Goal: Task Accomplishment & Management: Manage account settings

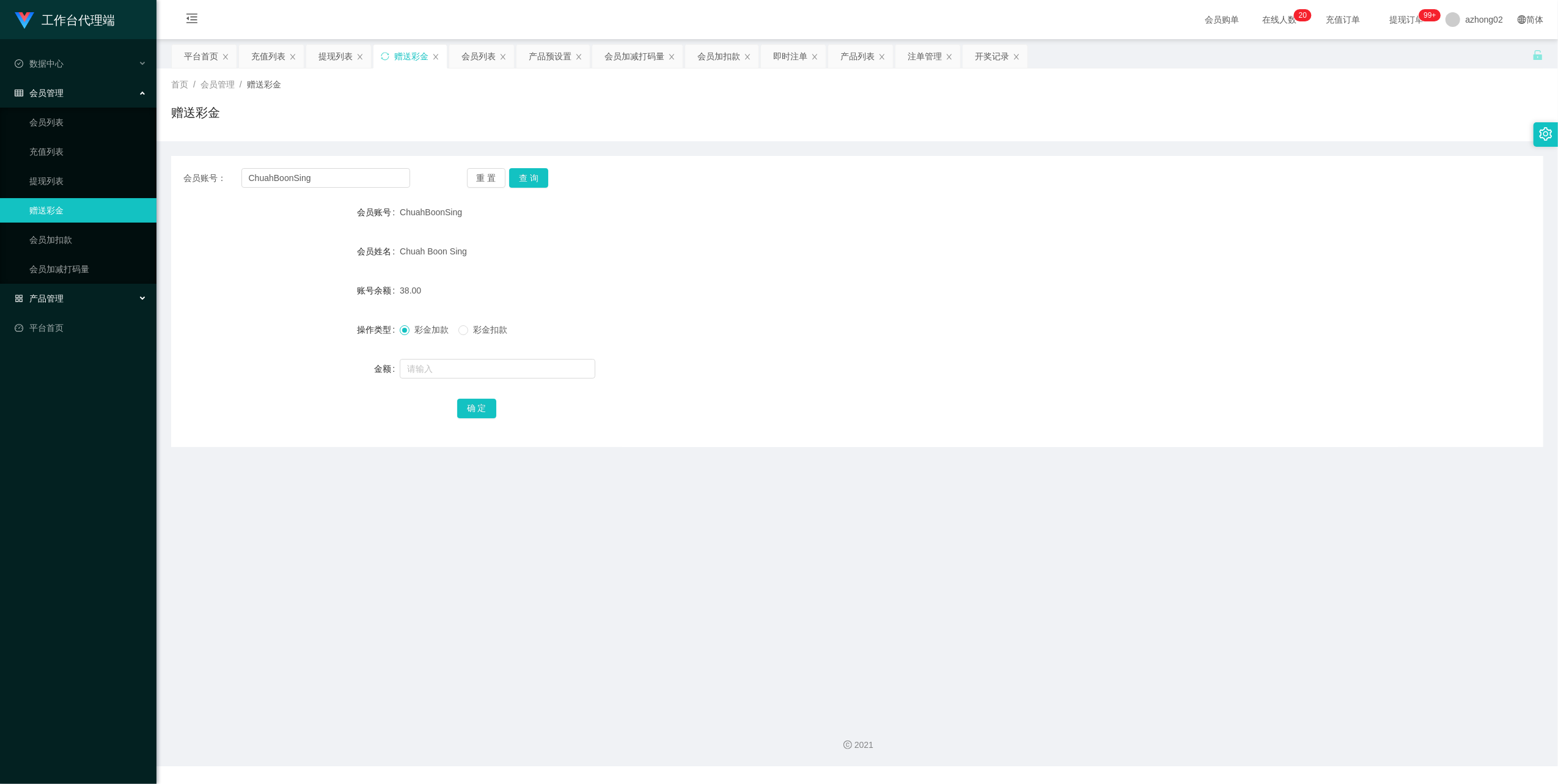
click at [57, 293] on span "产品管理" at bounding box center [39, 298] width 49 height 10
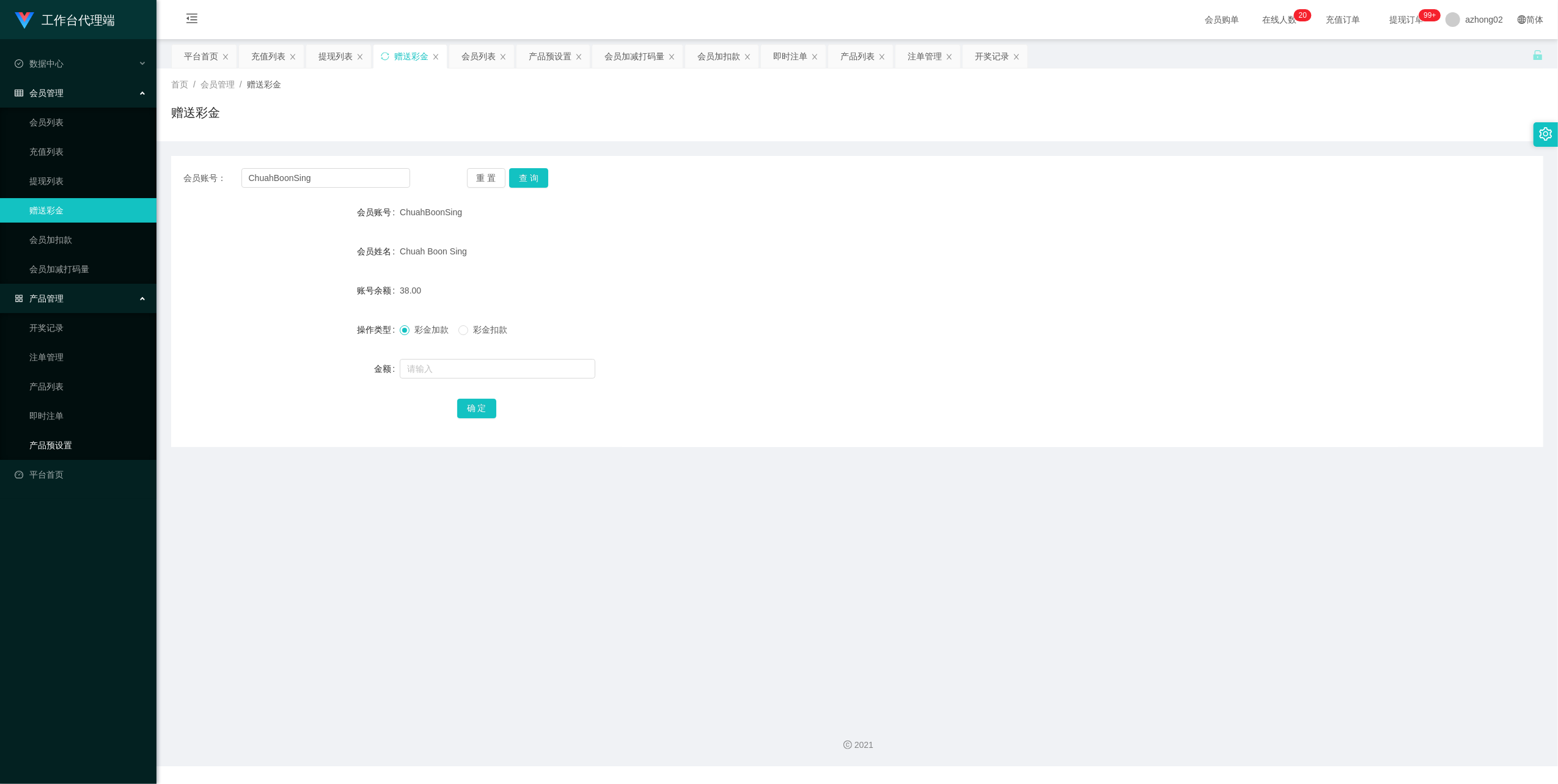
click at [58, 444] on link "产品预设置" at bounding box center [88, 445] width 117 height 24
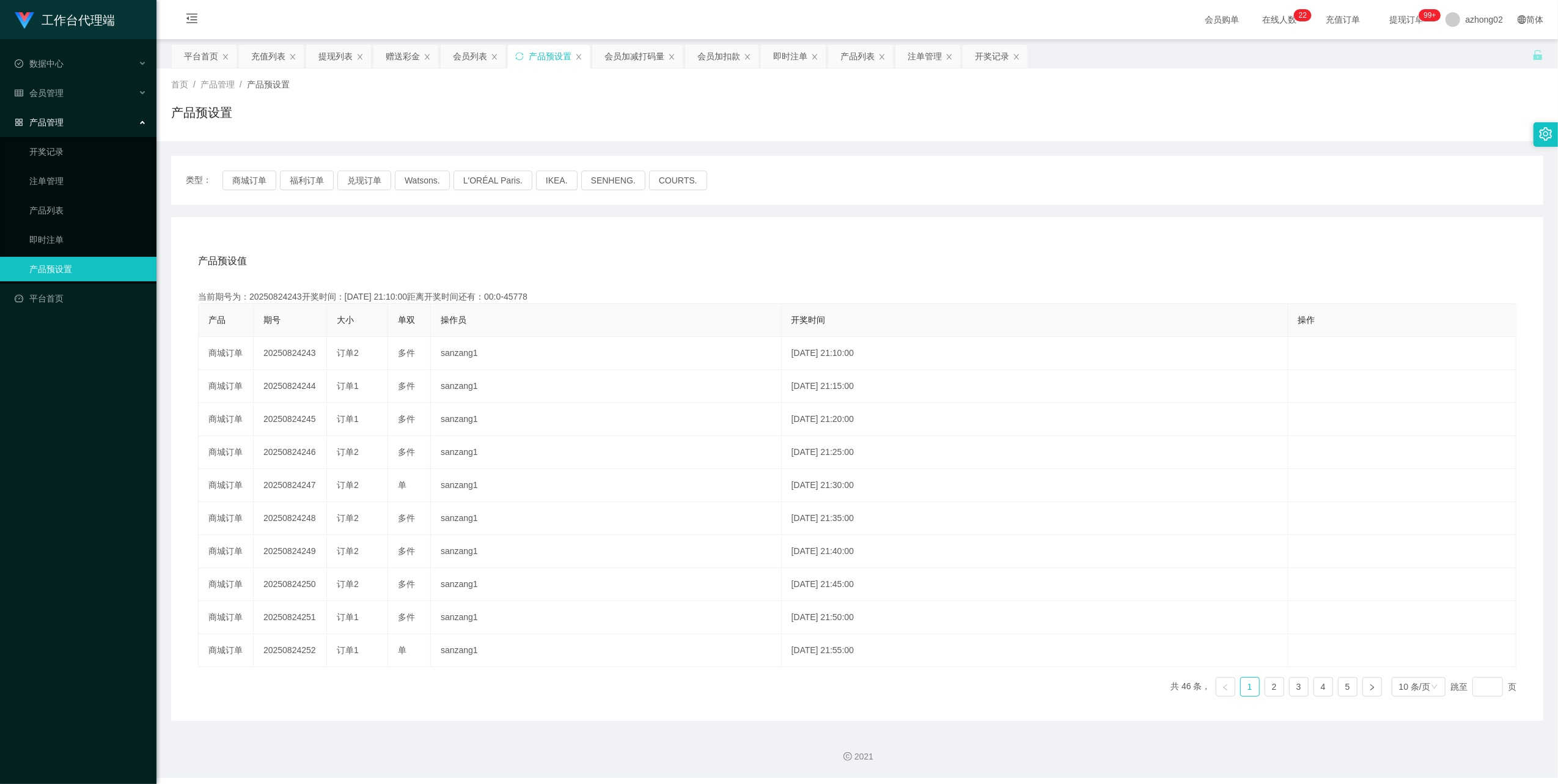
drag, startPoint x: 932, startPoint y: 58, endPoint x: 920, endPoint y: 74, distance: 20.0
click at [932, 58] on div "注单管理" at bounding box center [925, 56] width 34 height 23
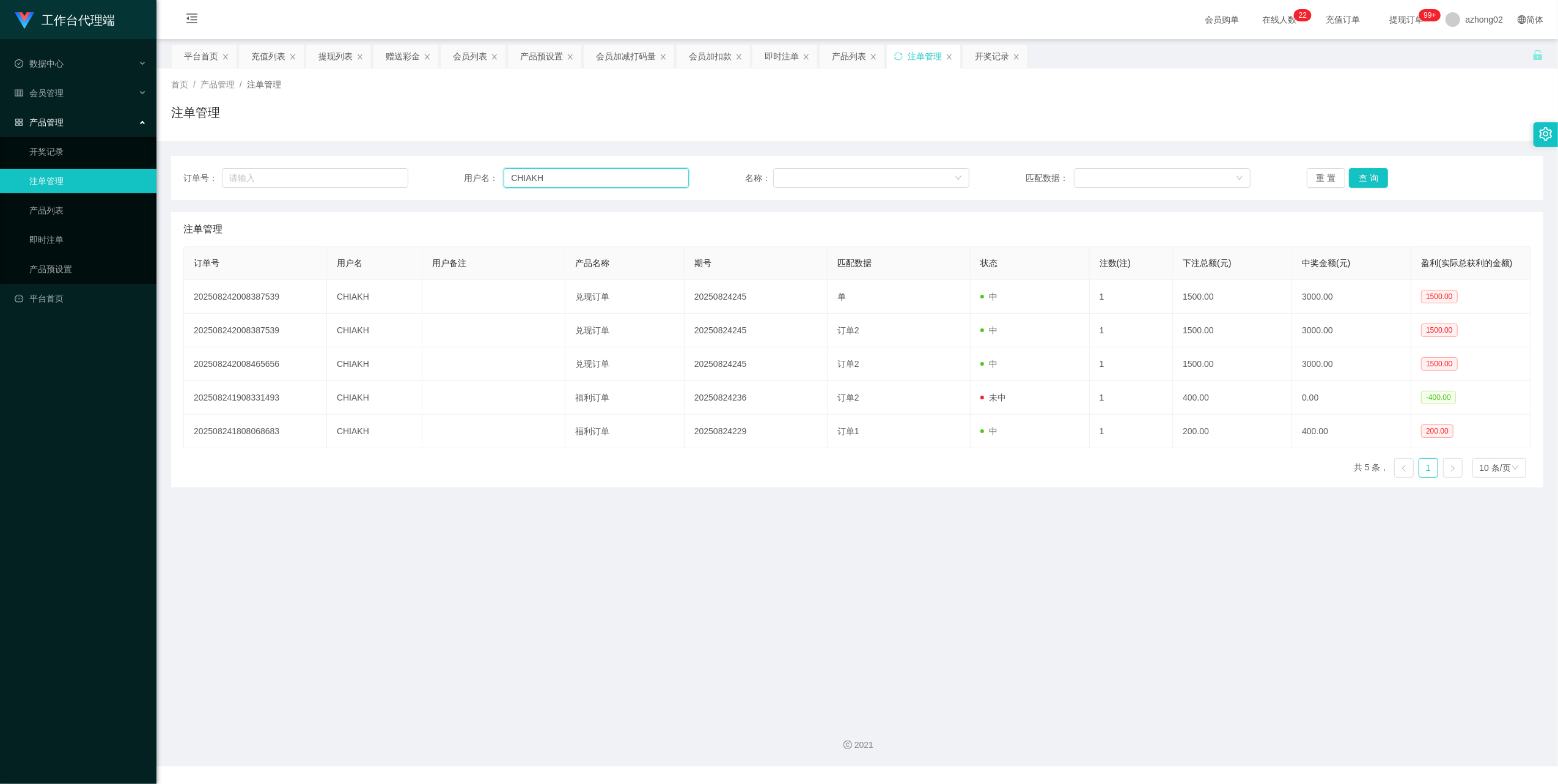
click at [580, 180] on input "CHIAKH" at bounding box center [596, 178] width 185 height 19
click at [582, 180] on input "CHIAKH" at bounding box center [596, 178] width 185 height 19
click at [1384, 178] on div "重 置 查 询" at bounding box center [1419, 178] width 225 height 19
click at [1376, 178] on button "查 询" at bounding box center [1369, 178] width 39 height 19
click at [1359, 173] on button "查 询" at bounding box center [1369, 178] width 39 height 19
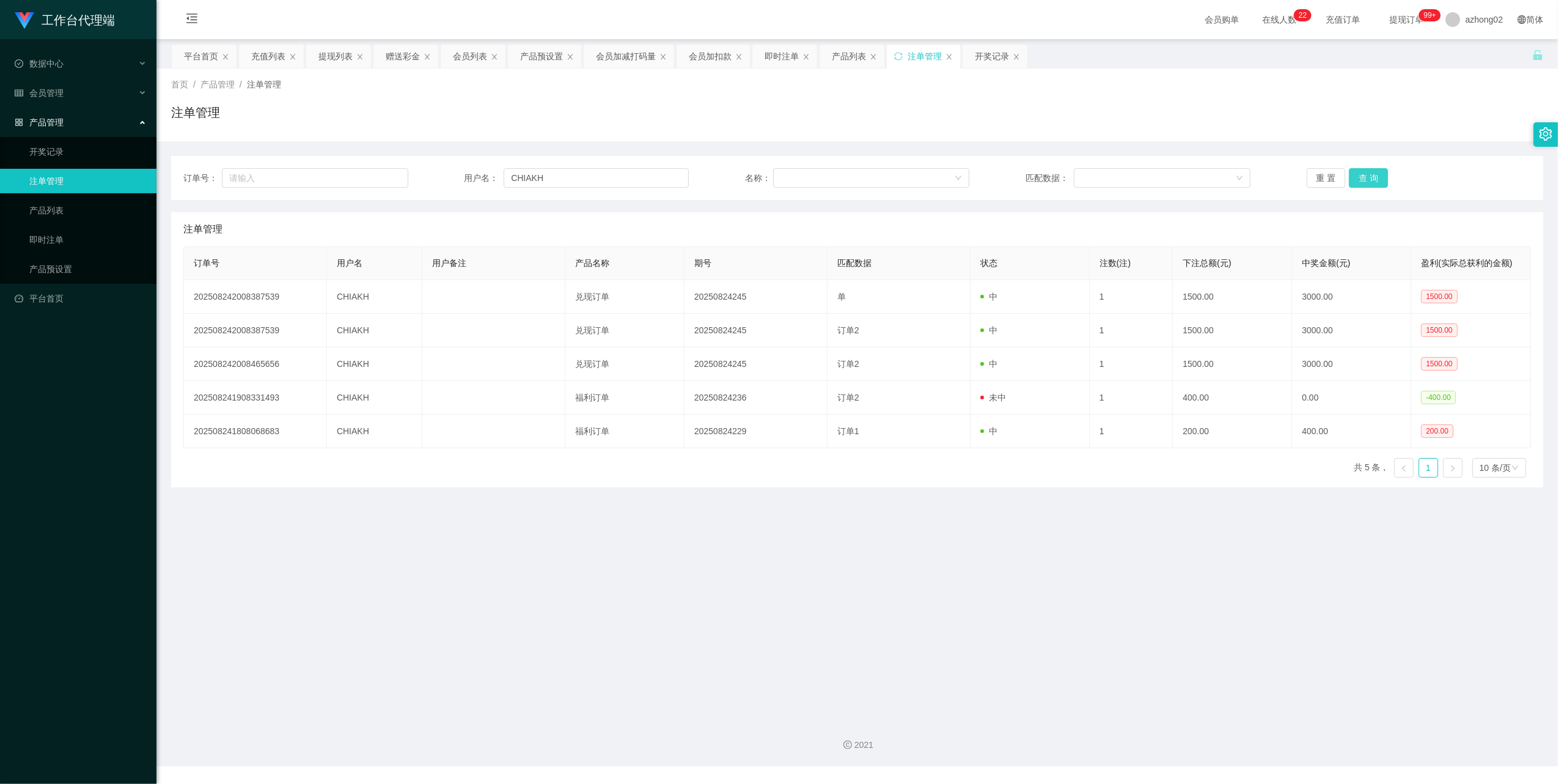
click at [1365, 182] on button "查 询" at bounding box center [1369, 178] width 39 height 19
click at [1366, 182] on button "查 询" at bounding box center [1369, 178] width 39 height 19
click at [1368, 182] on div "重 置 查 询" at bounding box center [1419, 178] width 225 height 19
click at [1370, 180] on button "查 询" at bounding box center [1369, 178] width 39 height 19
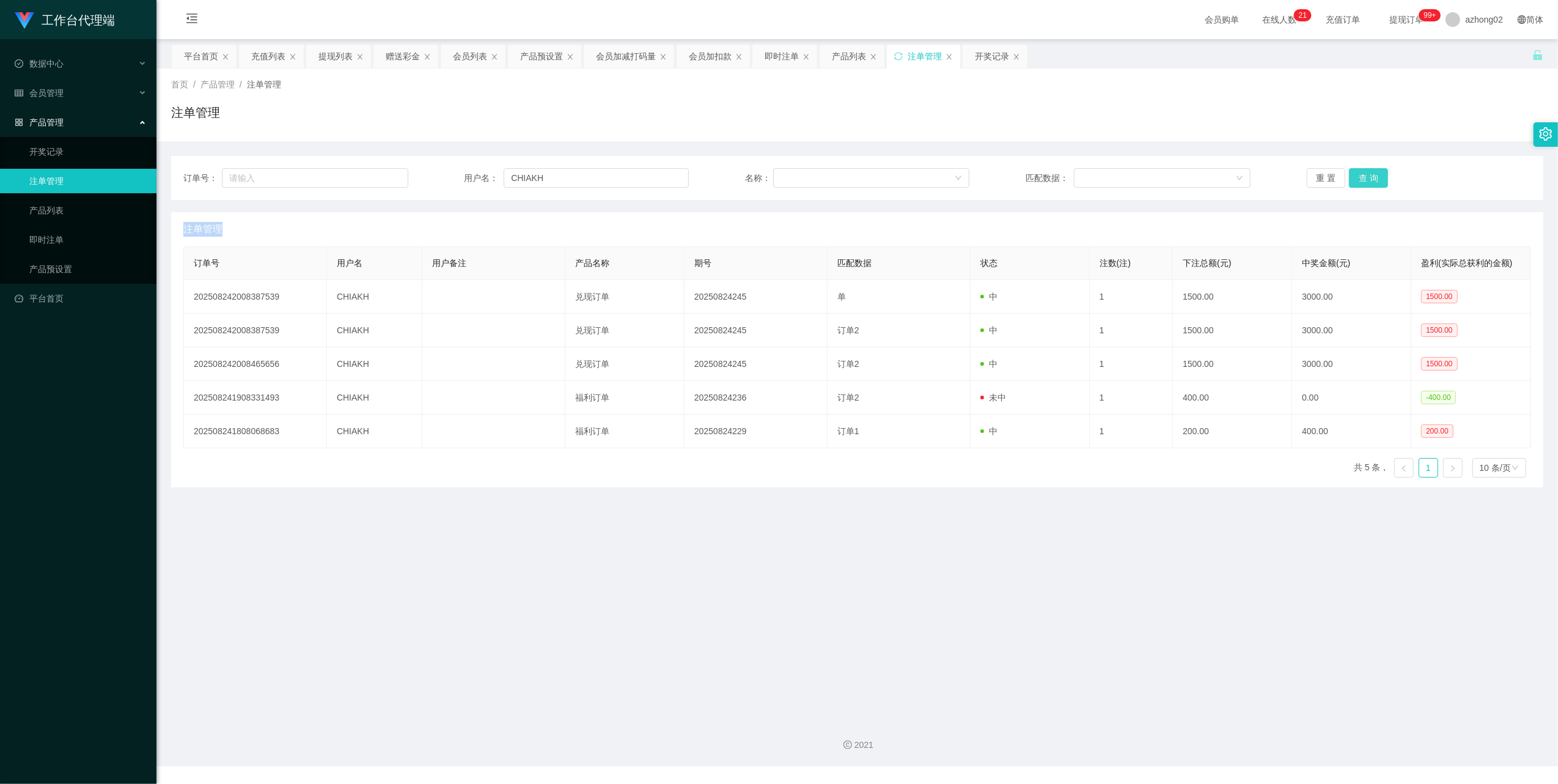
click at [1370, 180] on button "查 询" at bounding box center [1369, 178] width 39 height 19
click at [1370, 180] on div "重 置 查 询" at bounding box center [1419, 178] width 225 height 19
click at [1368, 178] on button "查 询" at bounding box center [1369, 178] width 39 height 19
click at [1368, 179] on div "重 置 查 询" at bounding box center [1419, 178] width 225 height 19
click at [1368, 179] on button "查 询" at bounding box center [1369, 178] width 39 height 19
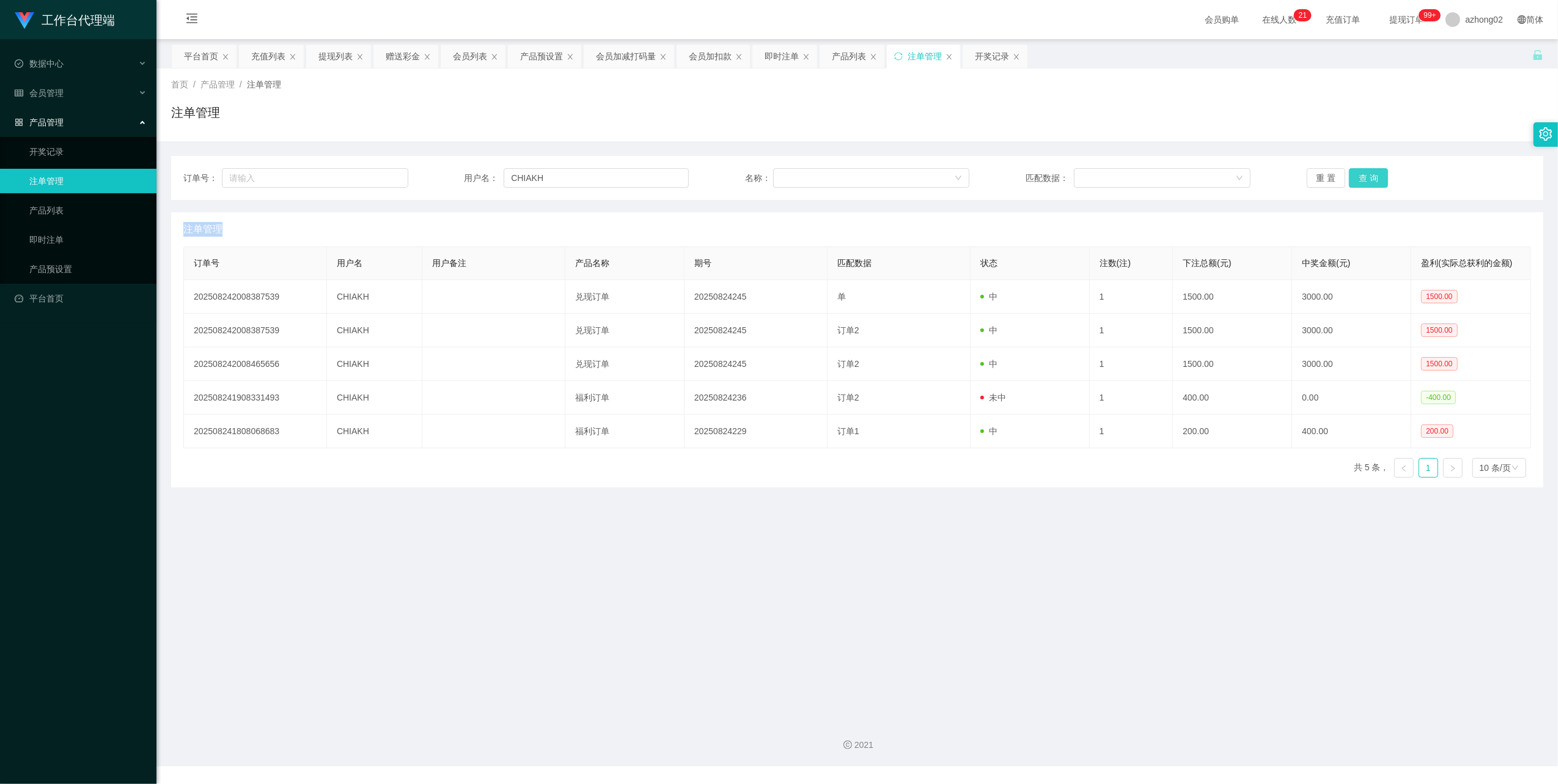
click at [1368, 179] on div "重 置 查 询" at bounding box center [1419, 178] width 225 height 19
click at [1368, 179] on button "查 询" at bounding box center [1369, 178] width 39 height 19
click at [1368, 179] on div "重 置 查 询" at bounding box center [1419, 178] width 225 height 19
click at [1368, 179] on button "查 询" at bounding box center [1369, 178] width 39 height 19
click at [1368, 179] on div "重 置 查 询" at bounding box center [1419, 178] width 225 height 19
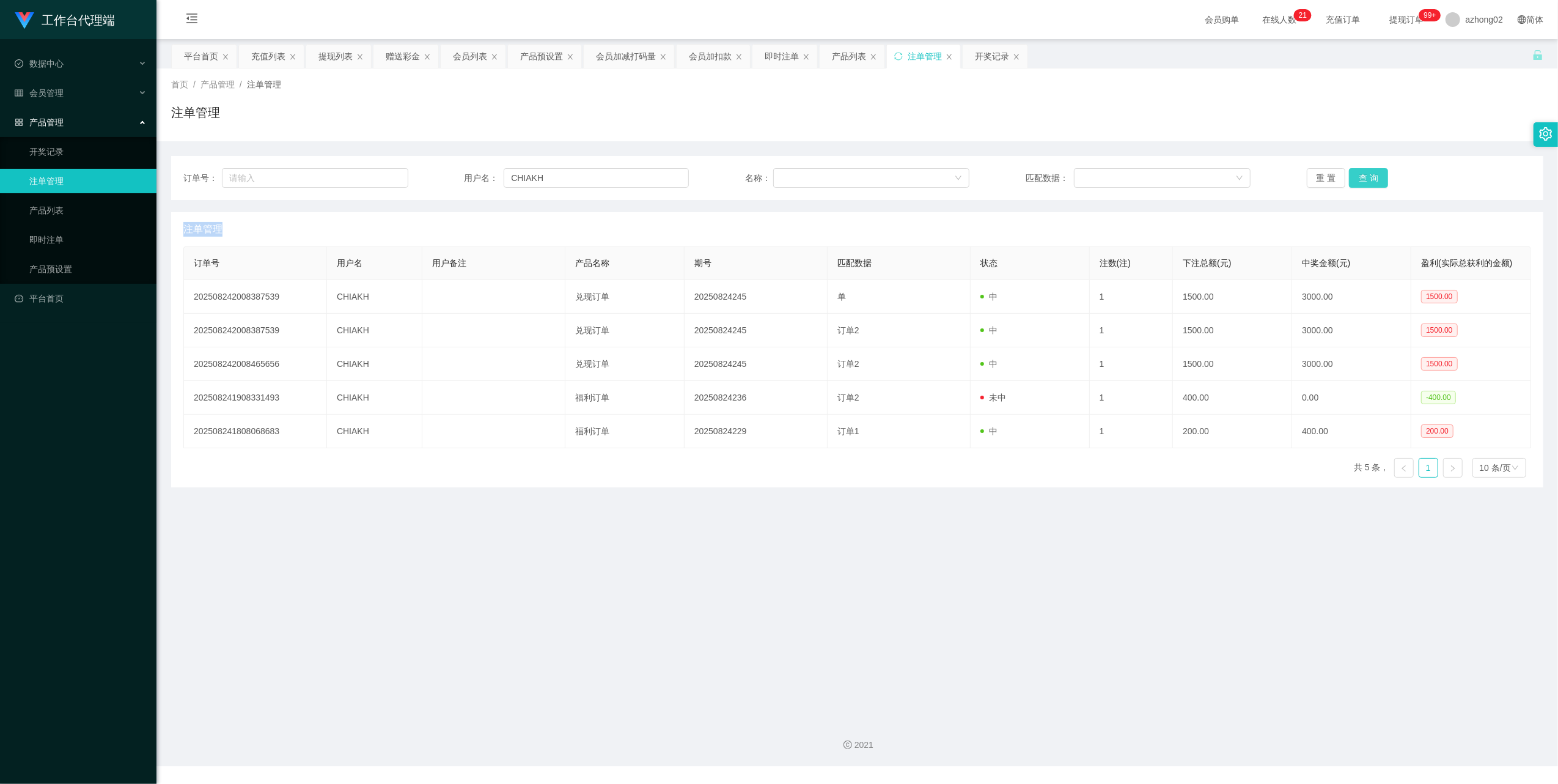
click at [1368, 179] on button "查 询" at bounding box center [1369, 178] width 39 height 19
click at [1370, 178] on div "重 置 查 询" at bounding box center [1419, 178] width 225 height 19
click at [570, 182] on input "CHIAKH" at bounding box center [596, 178] width 185 height 19
paste input "CHIAKH"
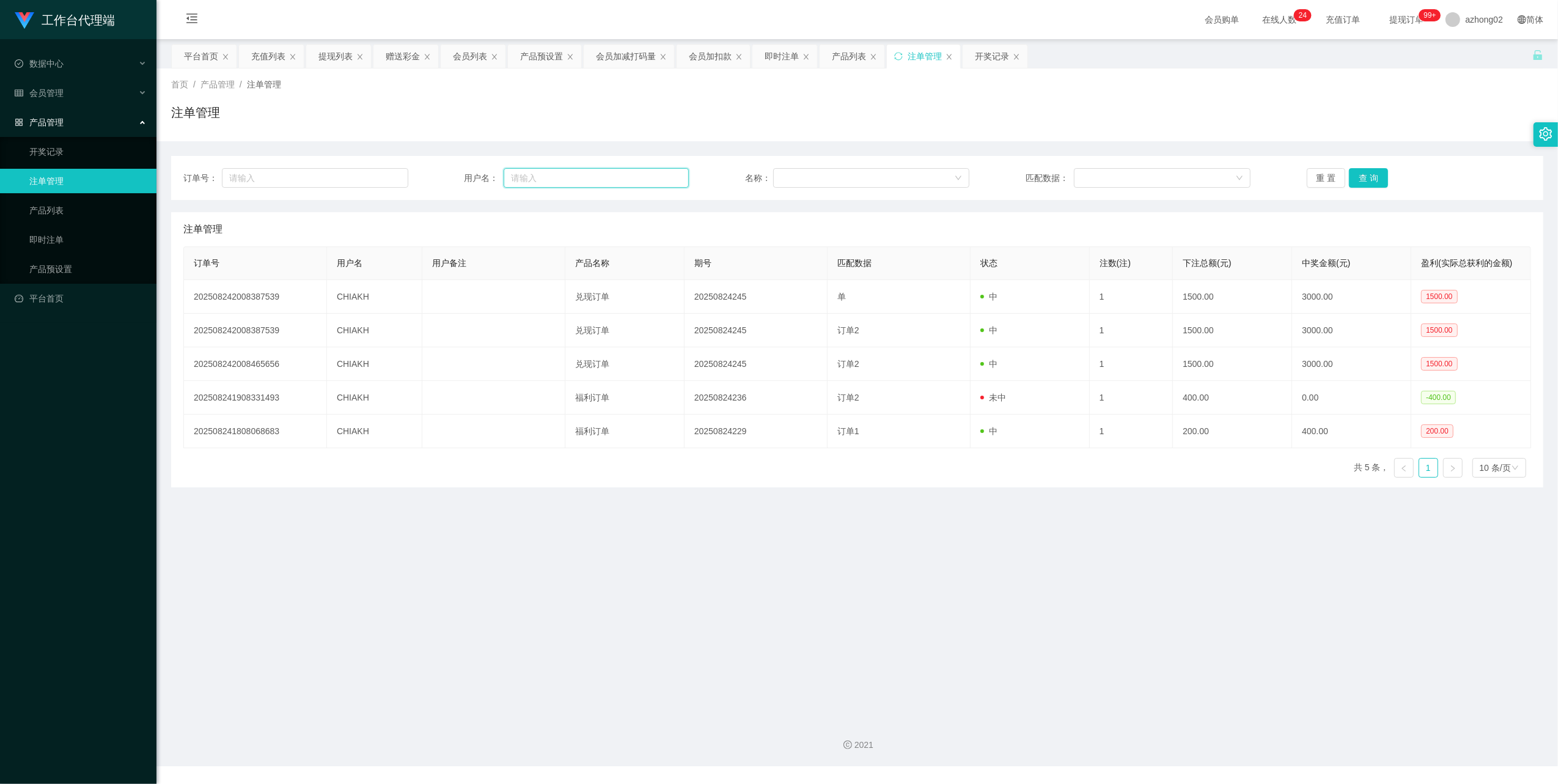
type input "CHIAKH"
click at [1365, 181] on button "查 询" at bounding box center [1369, 178] width 39 height 19
click at [1365, 179] on button "查 询" at bounding box center [1376, 178] width 53 height 19
click at [1365, 179] on div "重 置 查 询" at bounding box center [1419, 178] width 225 height 19
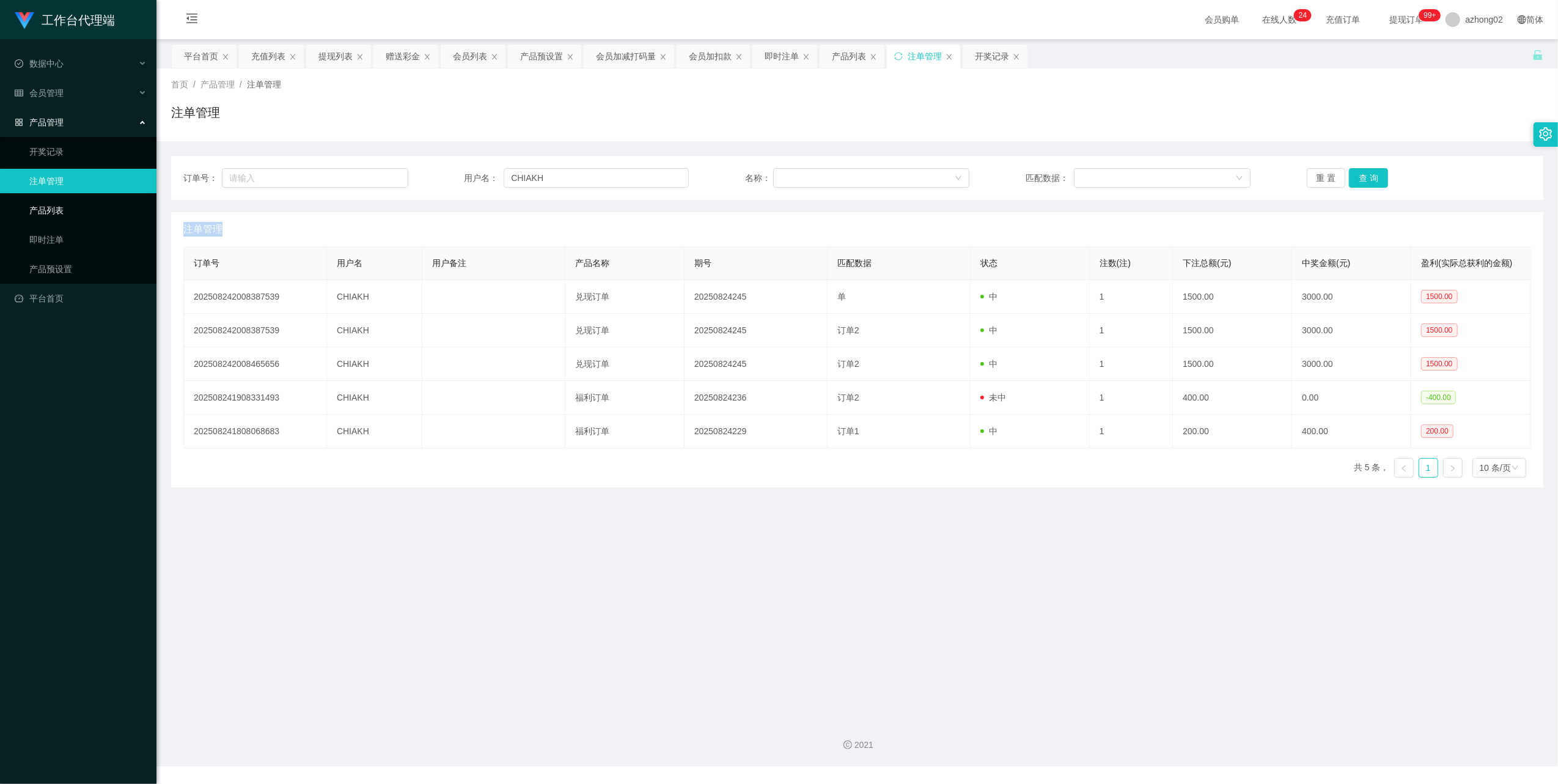
click at [30, 198] on link "产品列表" at bounding box center [88, 210] width 117 height 24
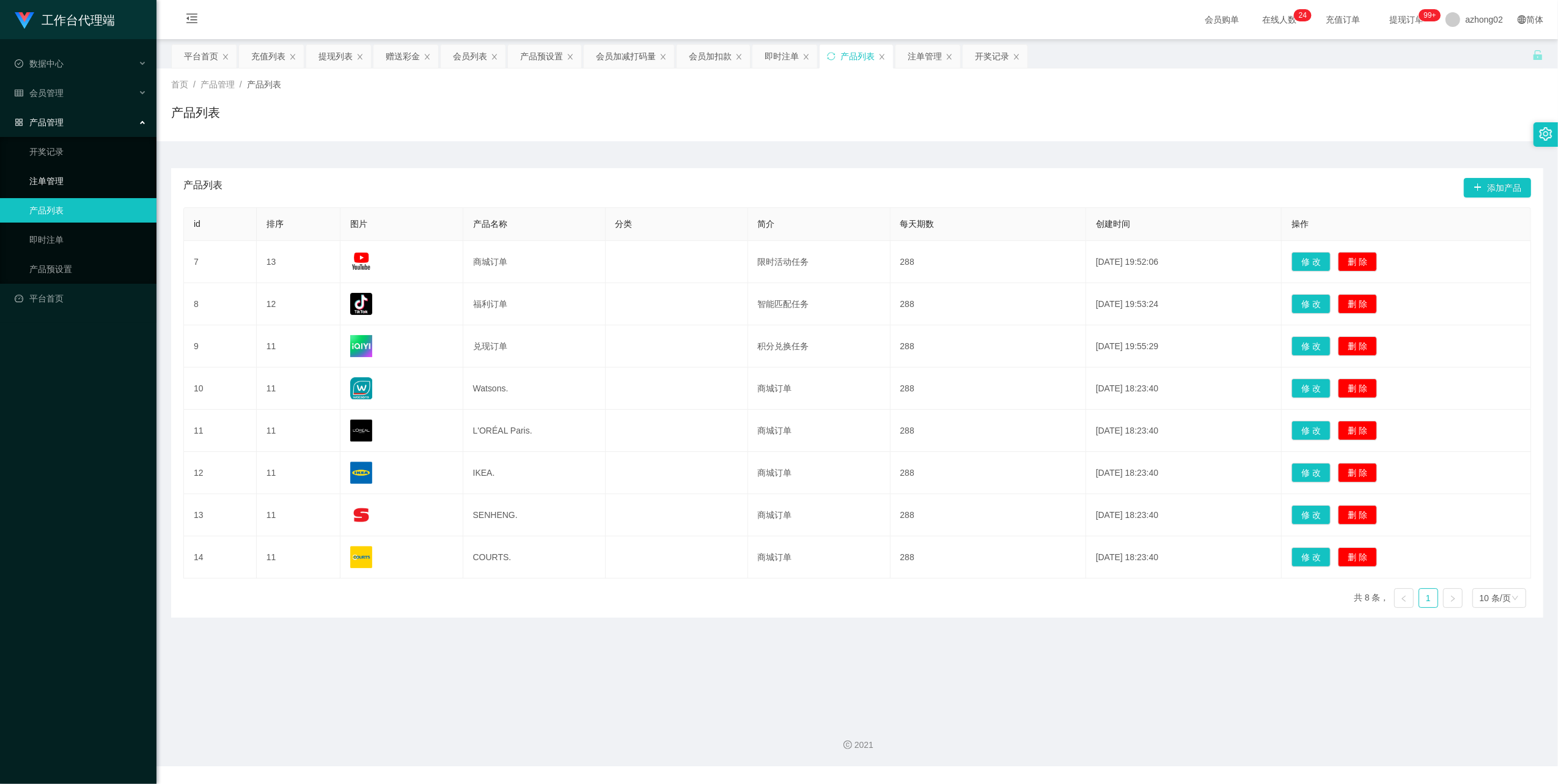
click at [33, 180] on link "注单管理" at bounding box center [88, 181] width 117 height 24
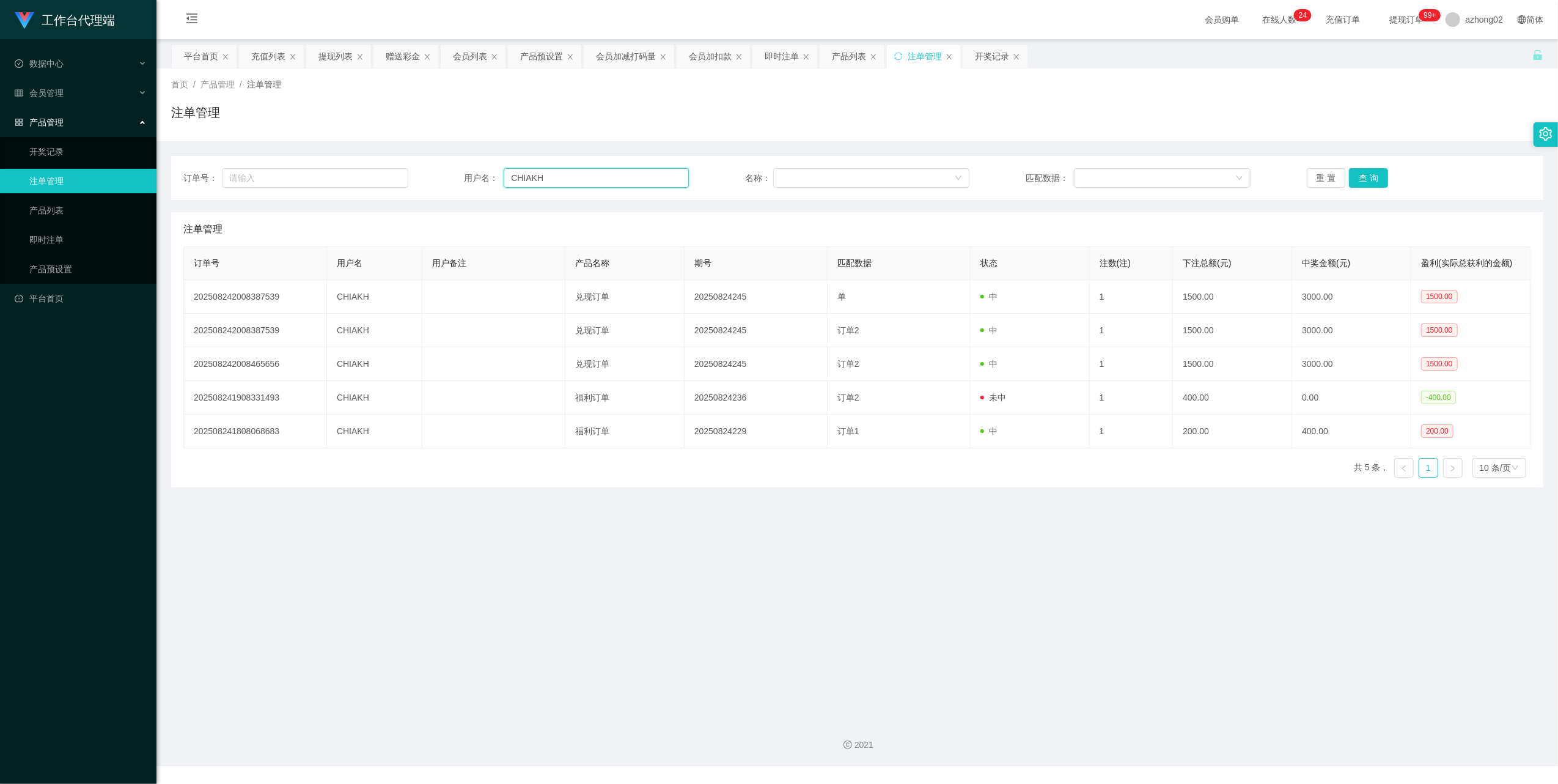
click at [575, 172] on input "CHIAKH" at bounding box center [596, 178] width 185 height 19
type input "C"
paste input "CHIAKH"
type input "CHIAKH"
click at [1362, 177] on button "查 询" at bounding box center [1369, 178] width 39 height 19
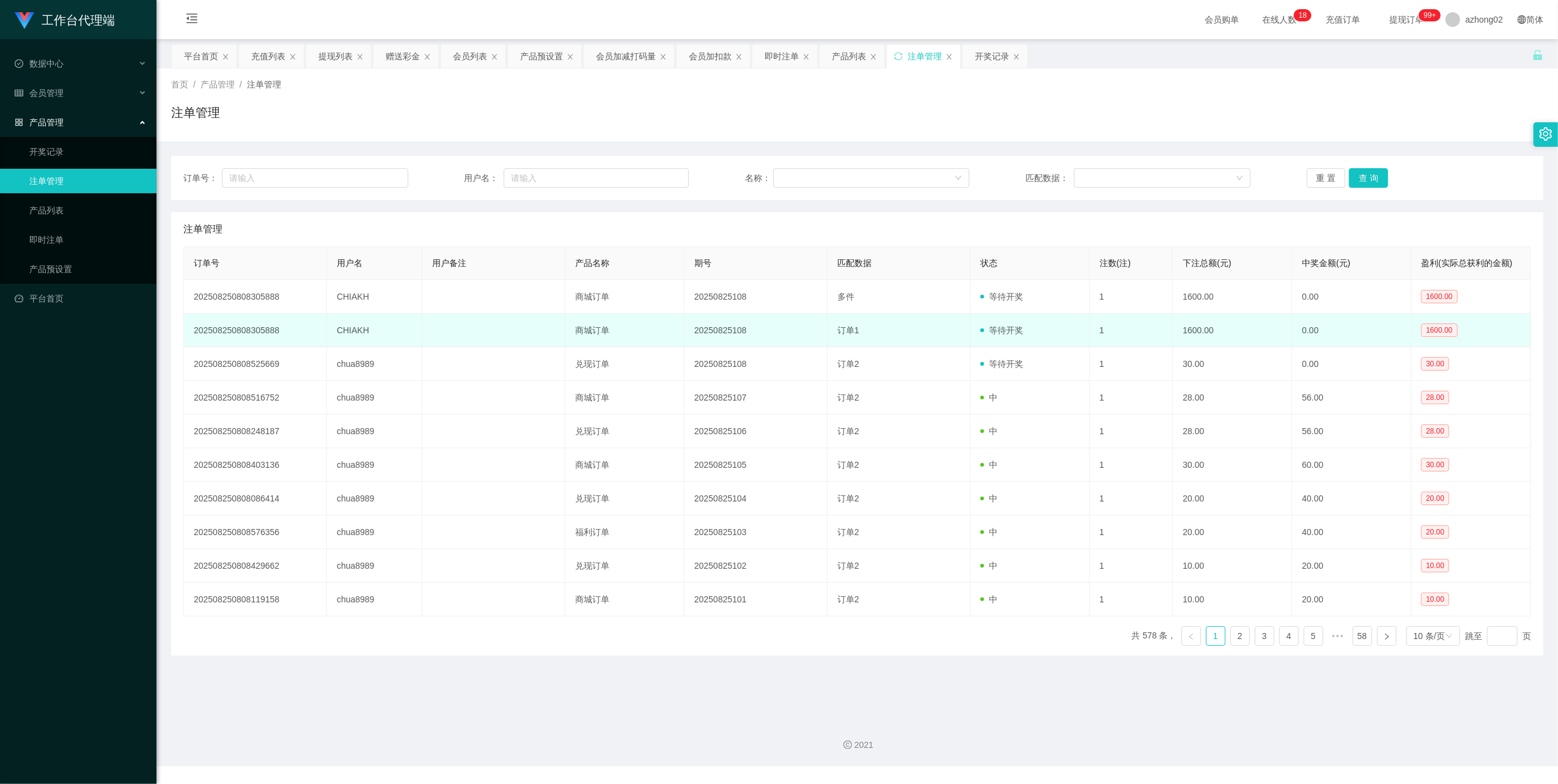
click at [346, 330] on td "CHIAKH" at bounding box center [375, 330] width 95 height 34
copy td "CHIAKH"
click at [346, 330] on td "CHIAKH" at bounding box center [375, 330] width 95 height 34
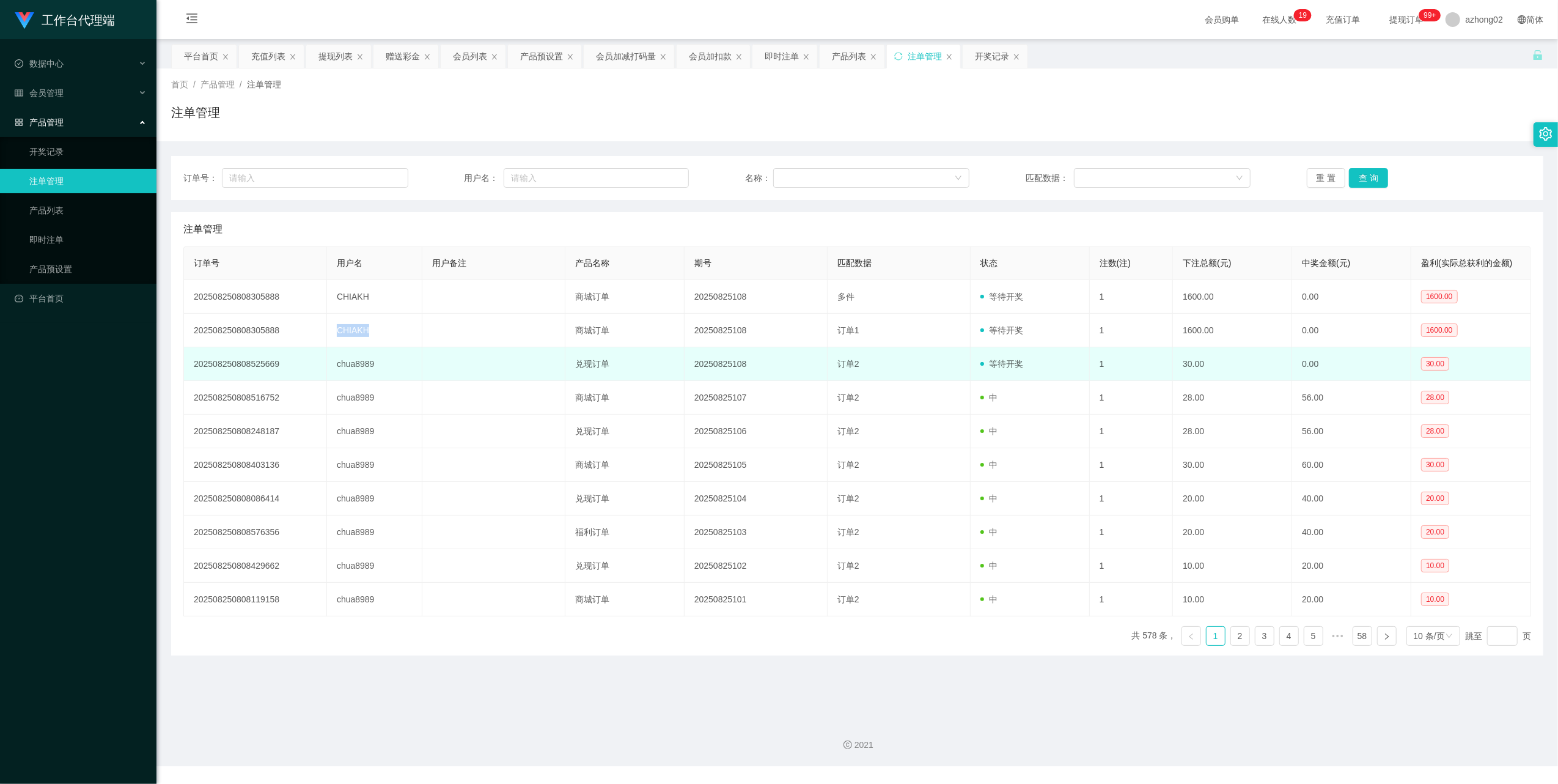
copy td "CHIAKH"
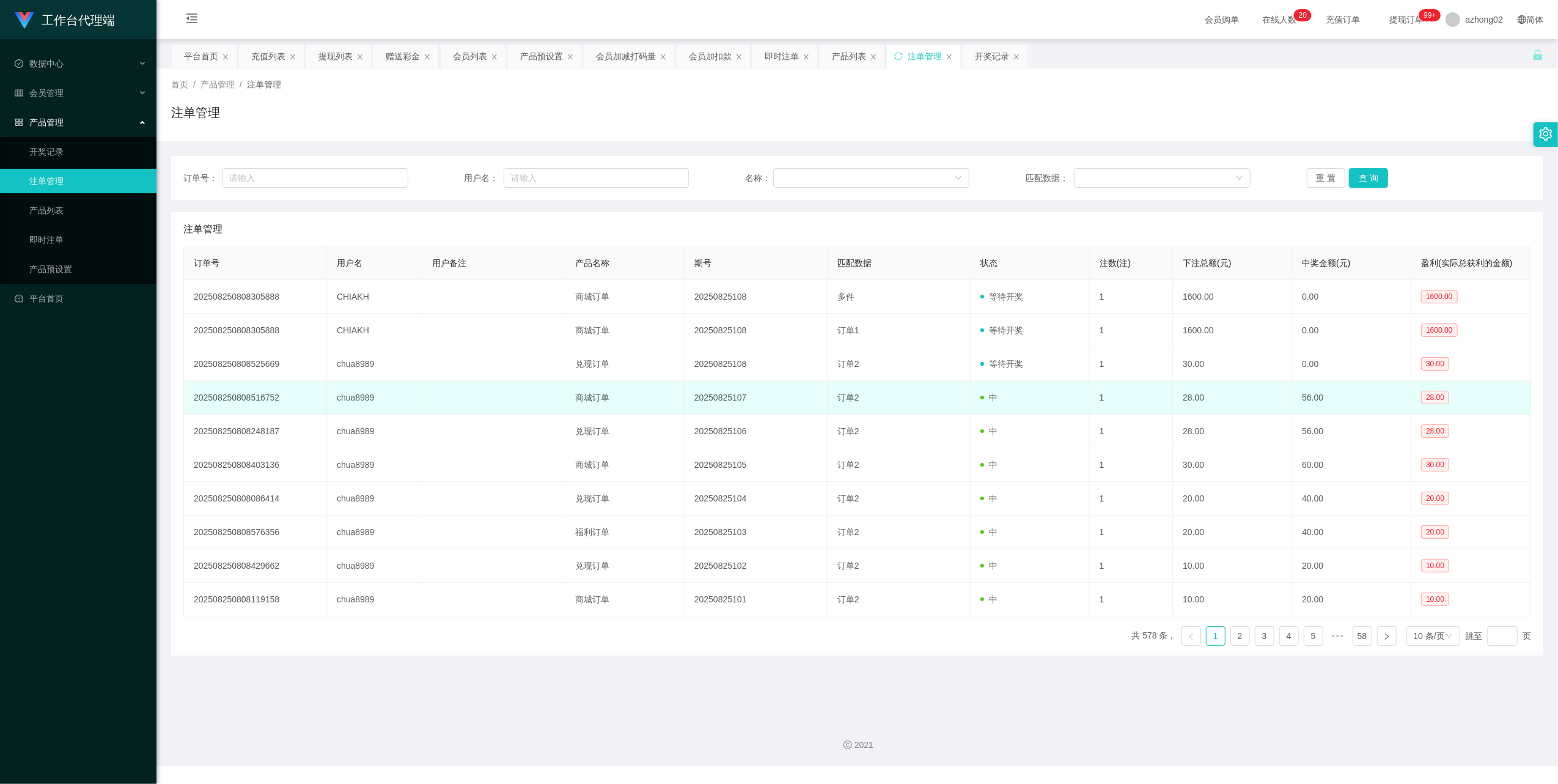
click at [355, 401] on td "chua8989" at bounding box center [375, 398] width 95 height 34
click at [355, 399] on td "chua8989" at bounding box center [375, 398] width 95 height 34
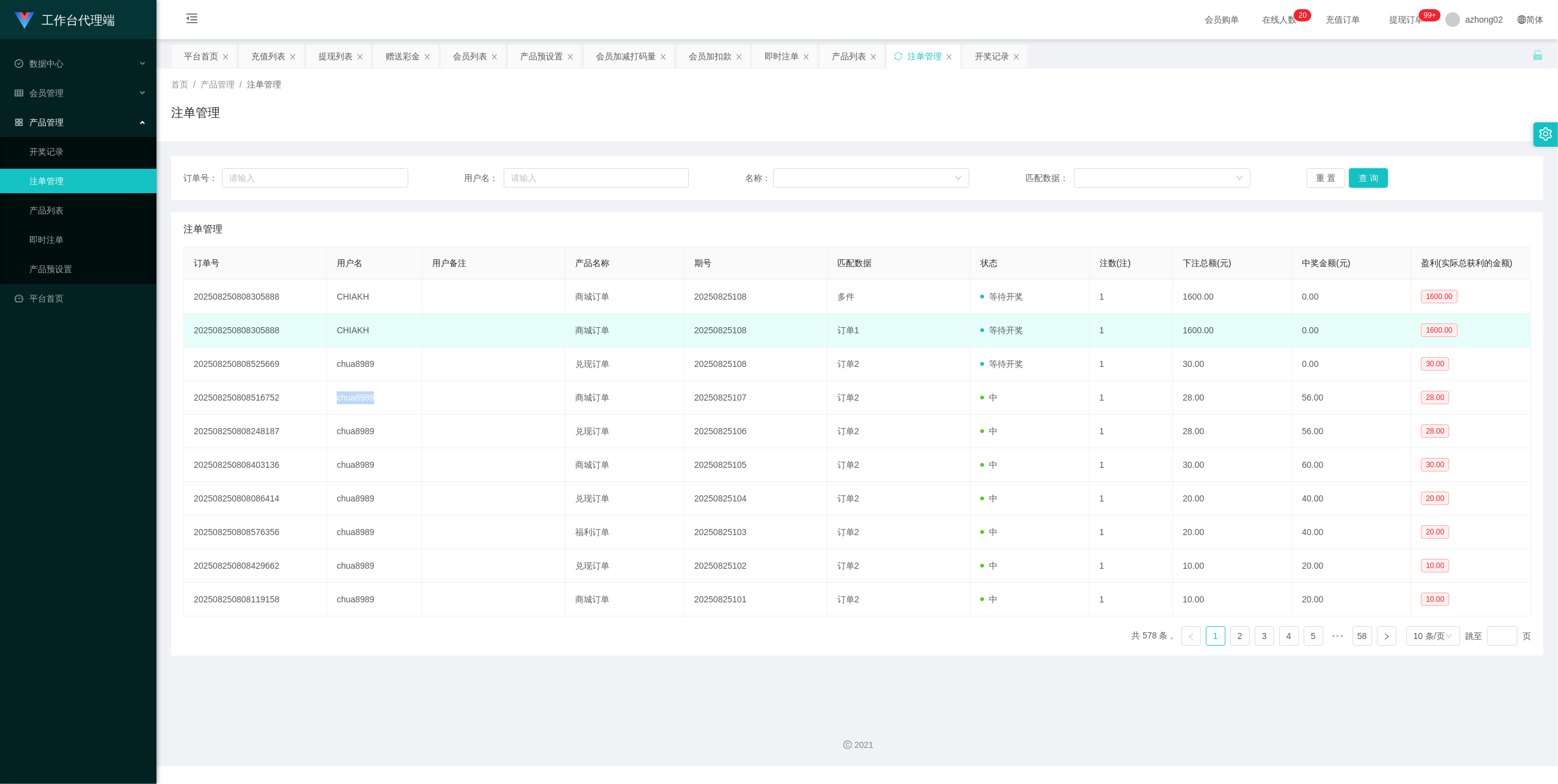
copy td "chua8989"
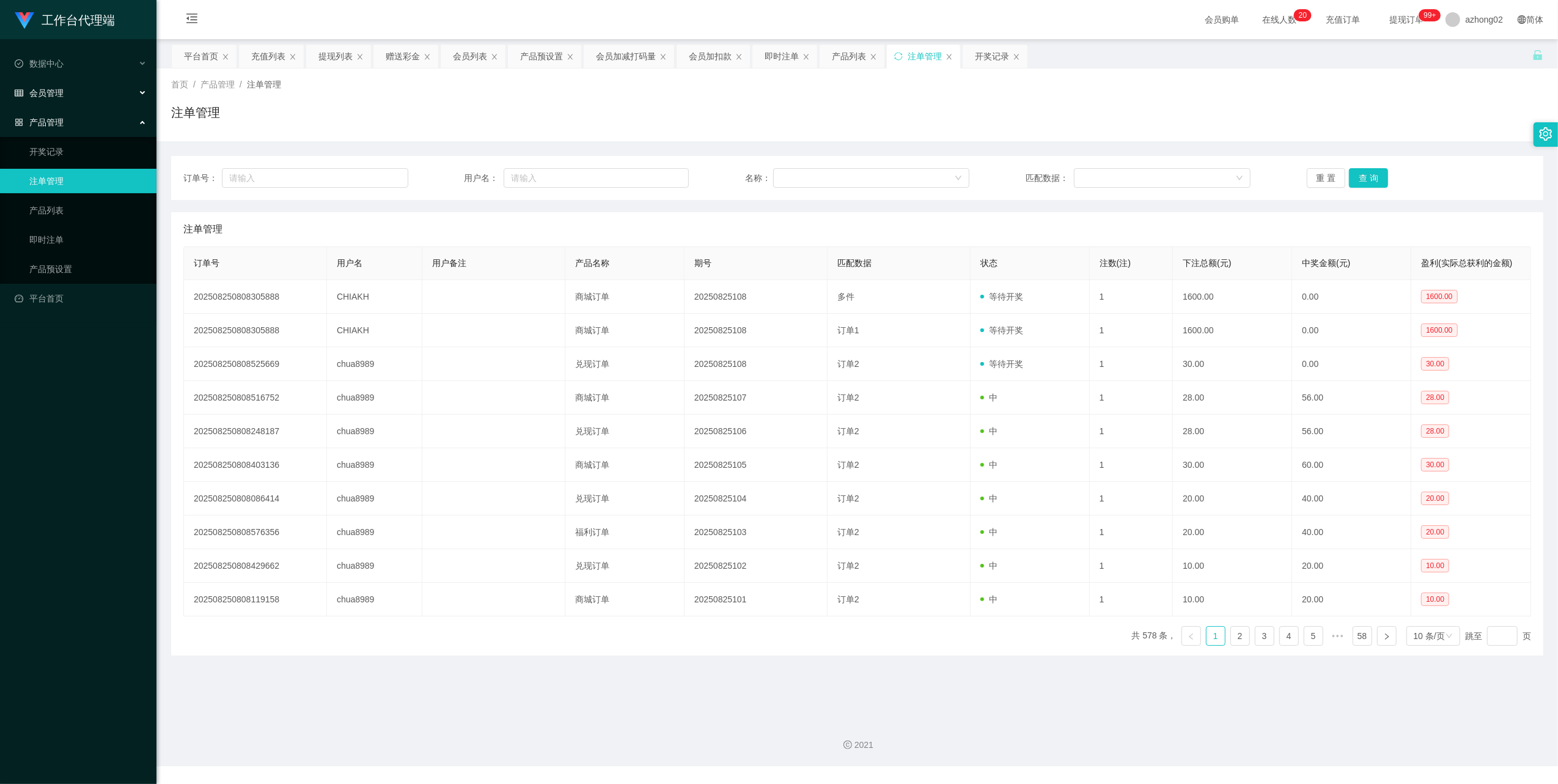
click at [45, 97] on div "会员管理" at bounding box center [78, 92] width 156 height 24
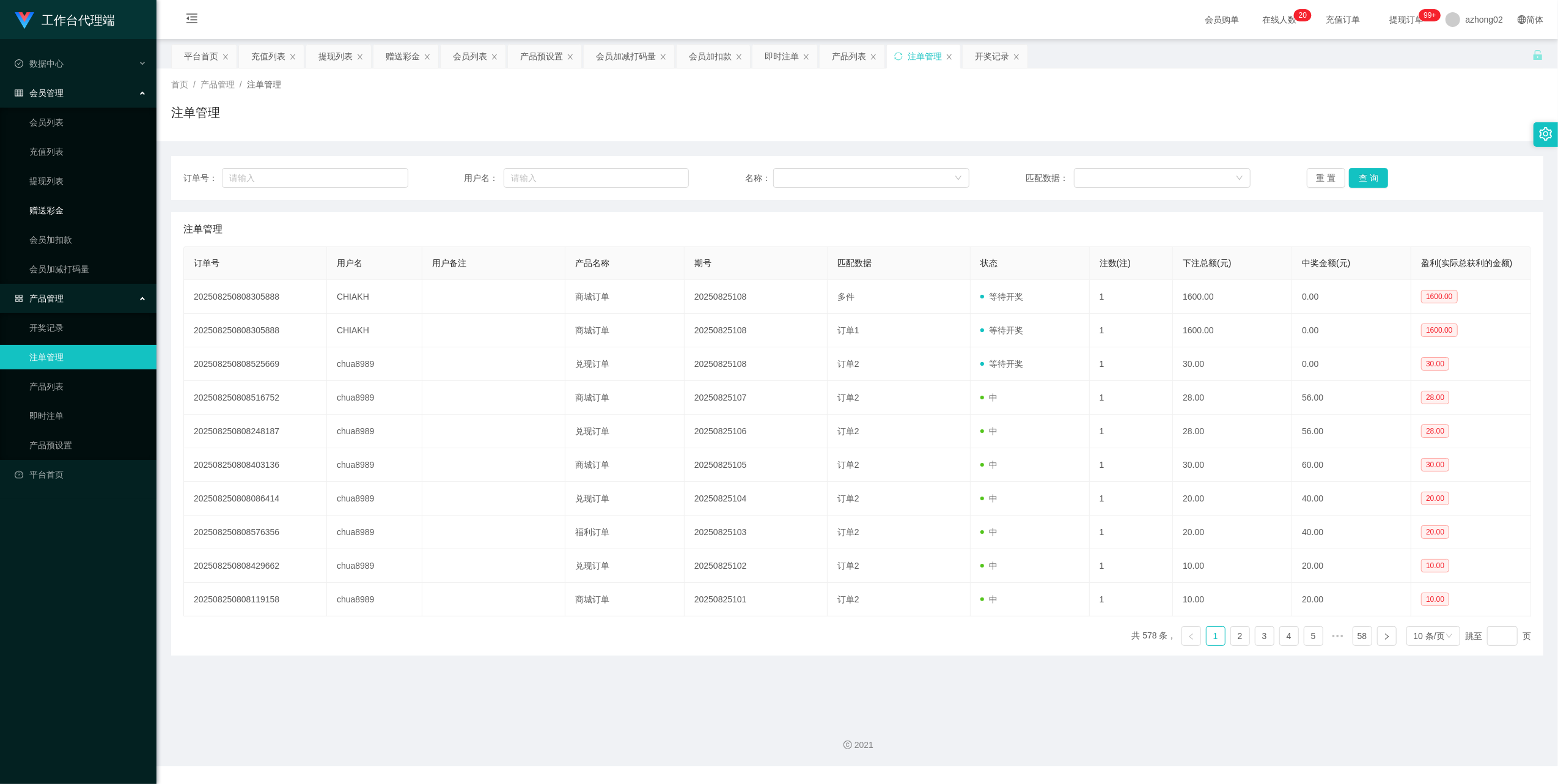
click at [47, 209] on link "赠送彩金" at bounding box center [88, 210] width 117 height 24
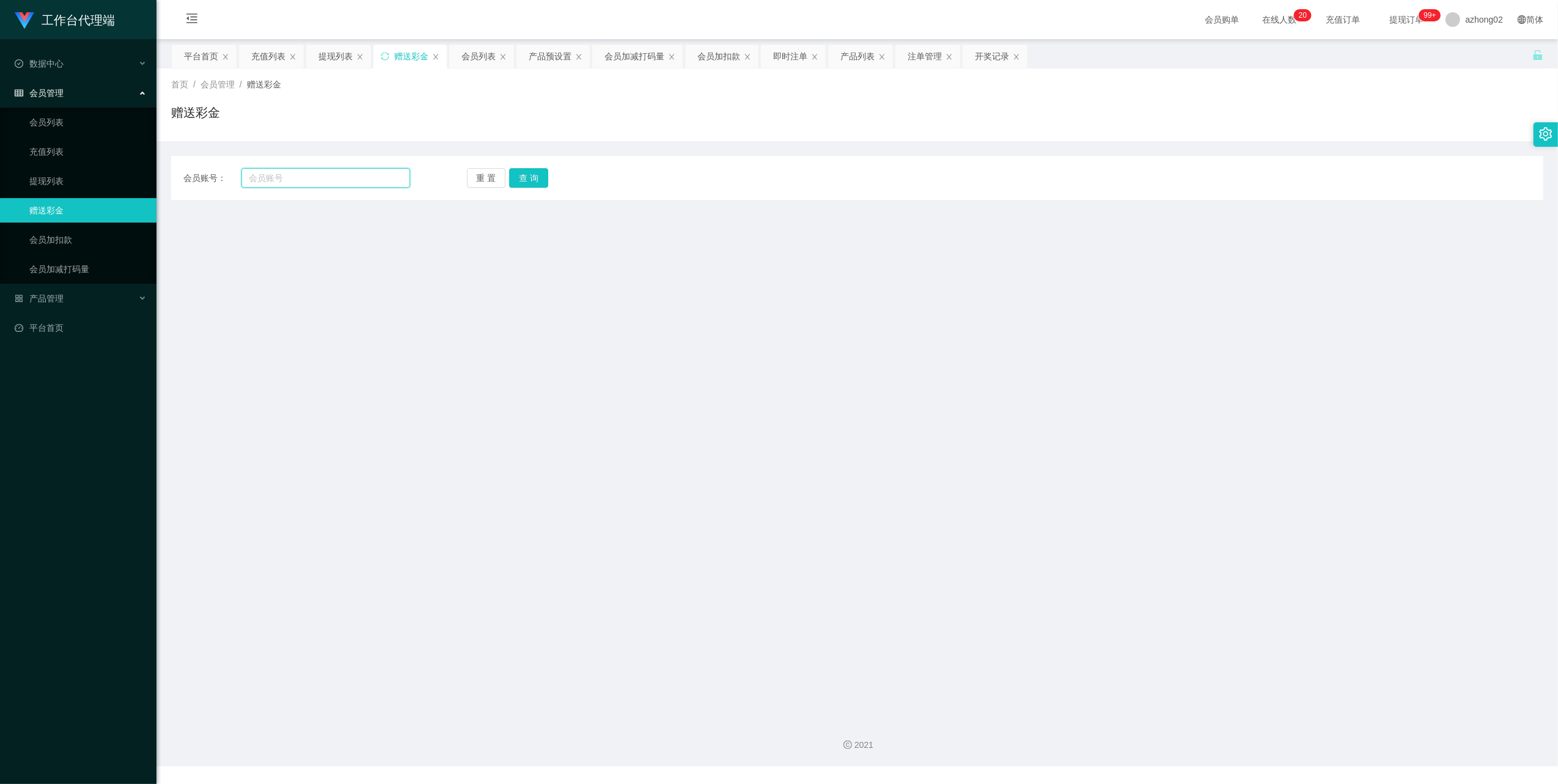
click at [318, 182] on input "text" at bounding box center [325, 178] width 169 height 19
paste input "chua8989"
type input "chua8989"
click at [536, 185] on button "查 询" at bounding box center [529, 178] width 39 height 19
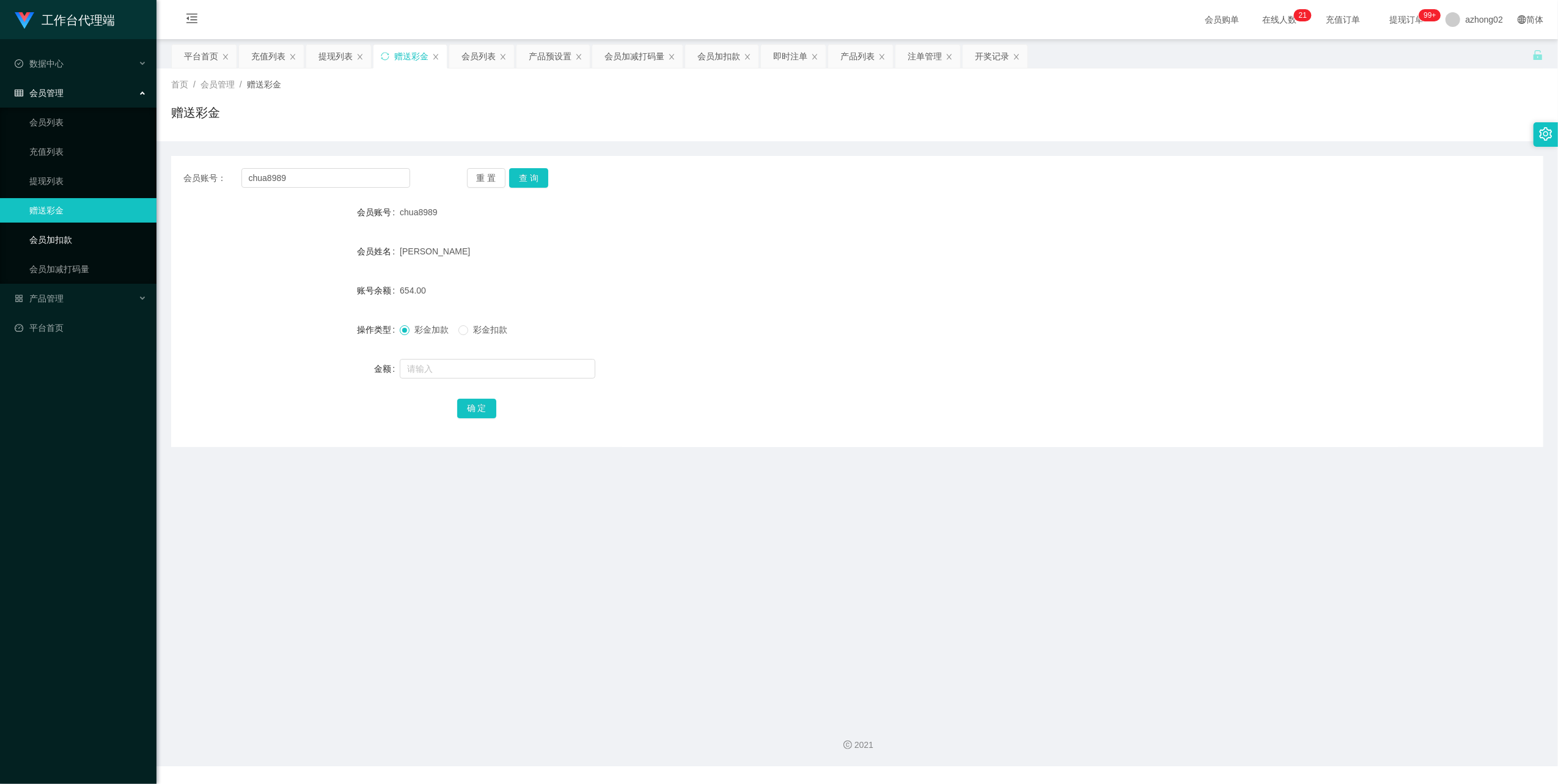
click at [50, 227] on link "会员加扣款" at bounding box center [88, 239] width 117 height 24
